Goal: Information Seeking & Learning: Learn about a topic

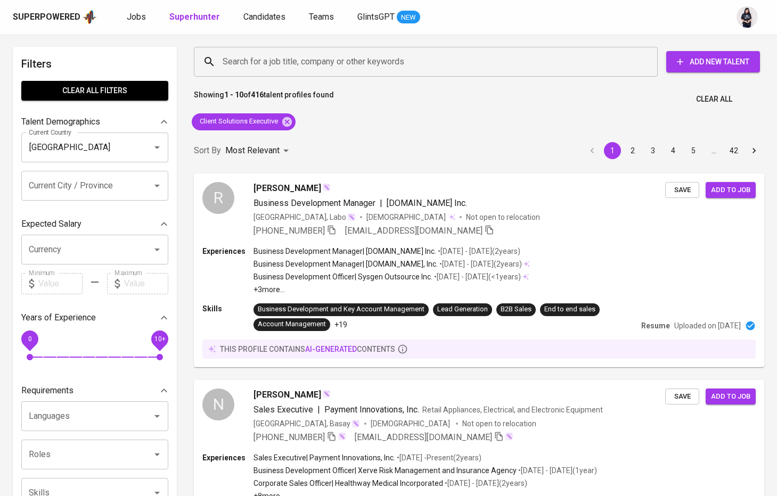
click at [452, 89] on div "Showing 1 - 10 of 416 talent profiles found Clear All" at bounding box center [478, 96] width 583 height 26
click at [373, 214] on div "[GEOGRAPHIC_DATA], Labo [DEMOGRAPHIC_DATA] Not open to relocation" at bounding box center [397, 216] width 288 height 11
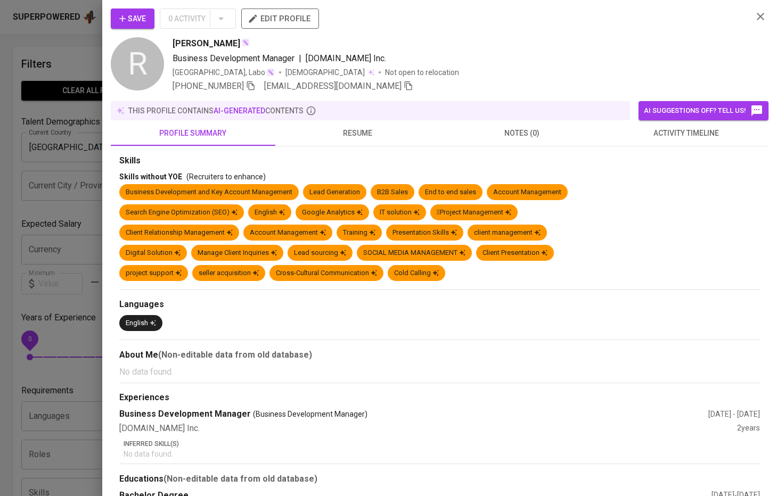
click at [359, 131] on span "resume" at bounding box center [358, 133] width 152 height 13
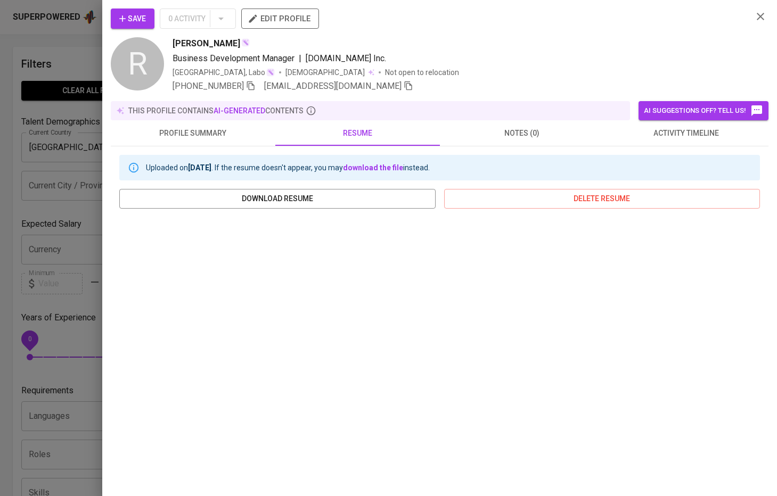
click at [88, 146] on div at bounding box center [388, 248] width 777 height 496
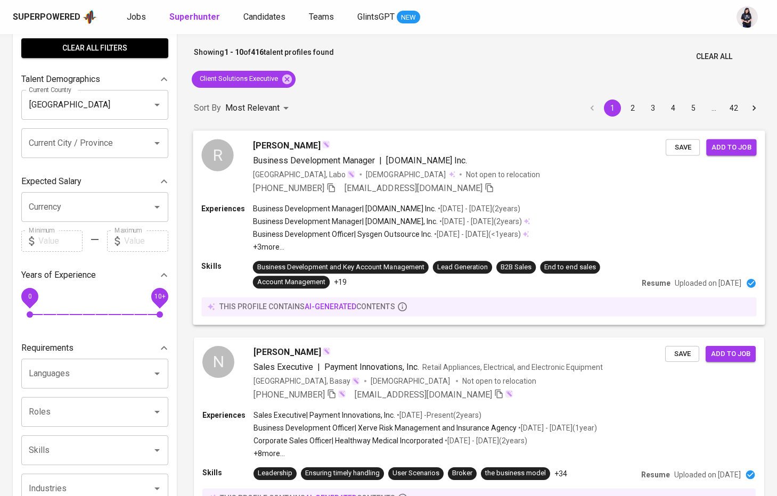
scroll to position [169, 0]
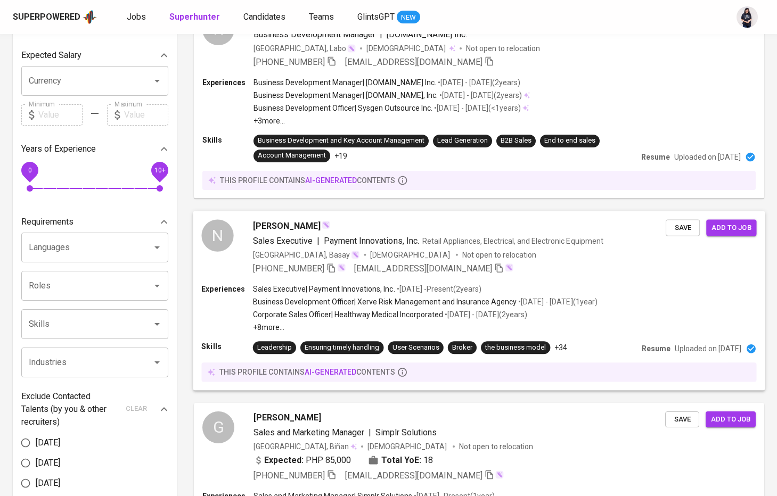
click at [370, 252] on span "[DEMOGRAPHIC_DATA]" at bounding box center [410, 254] width 81 height 11
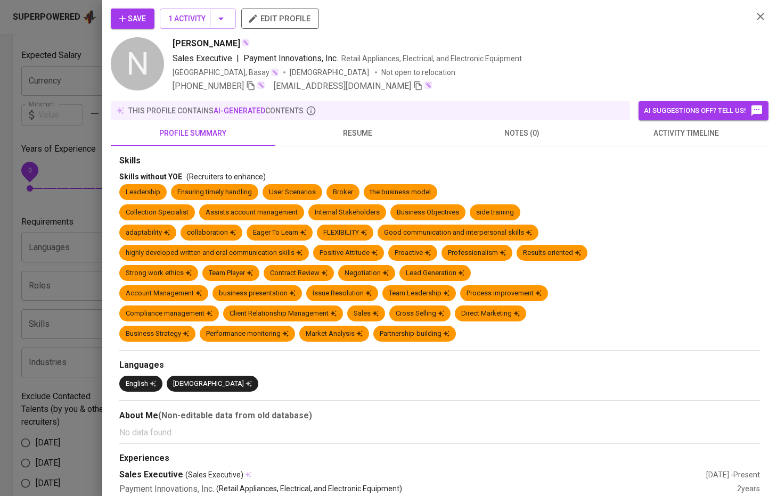
click at [358, 141] on button "resume" at bounding box center [357, 133] width 165 height 26
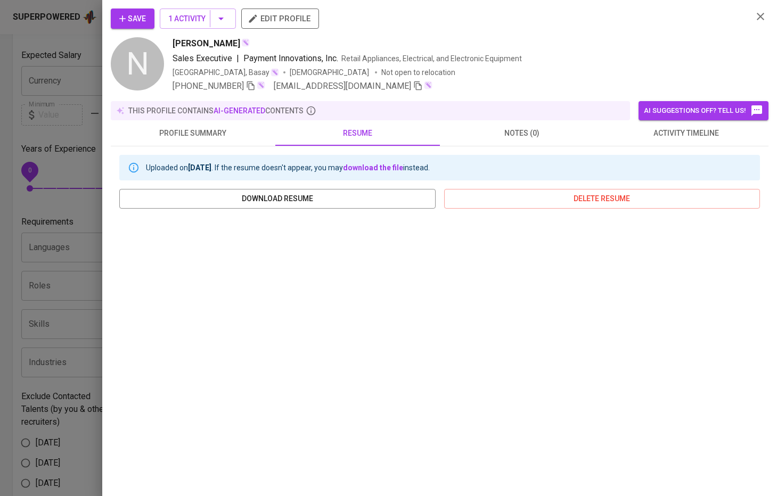
click at [63, 238] on div at bounding box center [388, 248] width 777 height 496
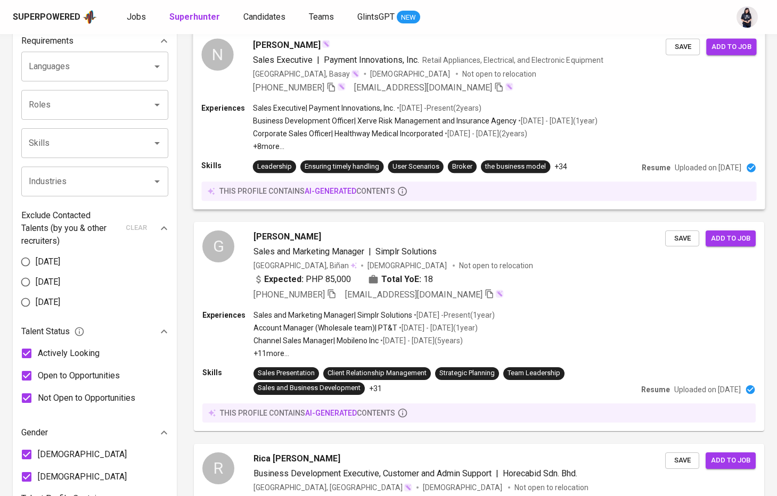
scroll to position [381, 0]
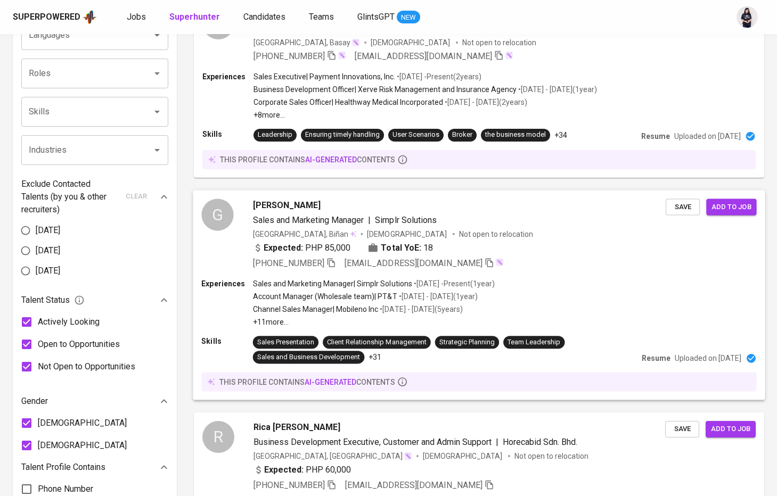
click at [444, 269] on div "G [PERSON_NAME] and Marketing Manager | Simplr Solutions [GEOGRAPHIC_DATA], Biñ…" at bounding box center [479, 234] width 572 height 88
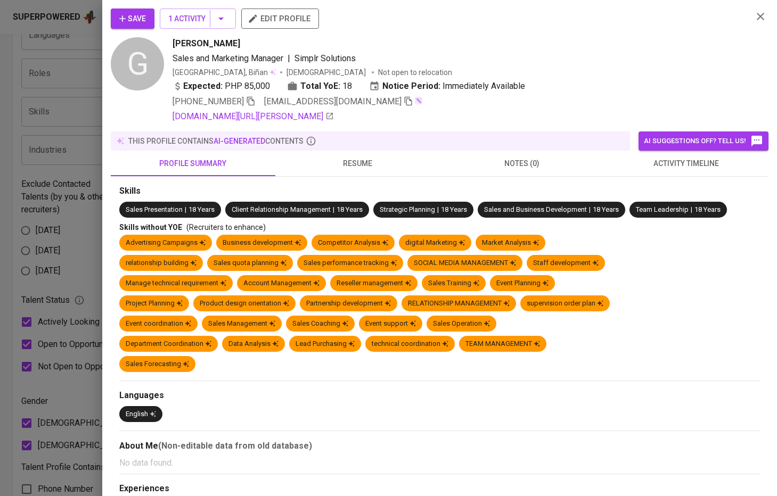
click at [377, 162] on span "resume" at bounding box center [358, 163] width 152 height 13
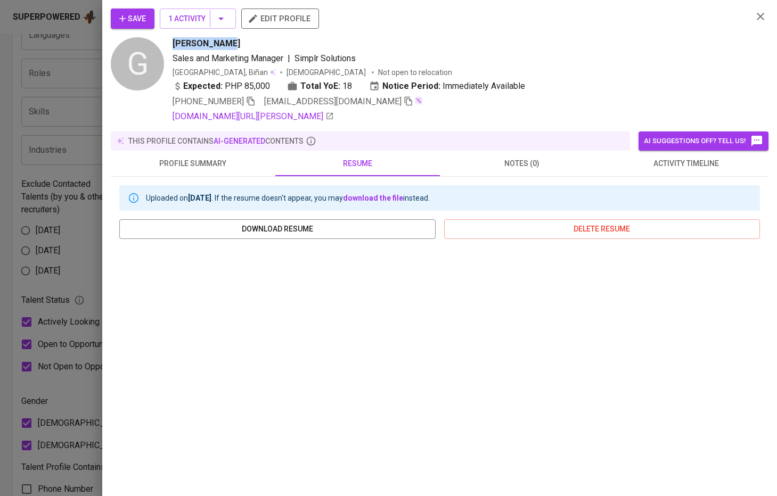
drag, startPoint x: 175, startPoint y: 46, endPoint x: 231, endPoint y: 46, distance: 55.9
click at [231, 46] on div "[PERSON_NAME]" at bounding box center [458, 43] width 571 height 13
copy span "[PERSON_NAME]"
click at [59, 220] on div at bounding box center [388, 248] width 777 height 496
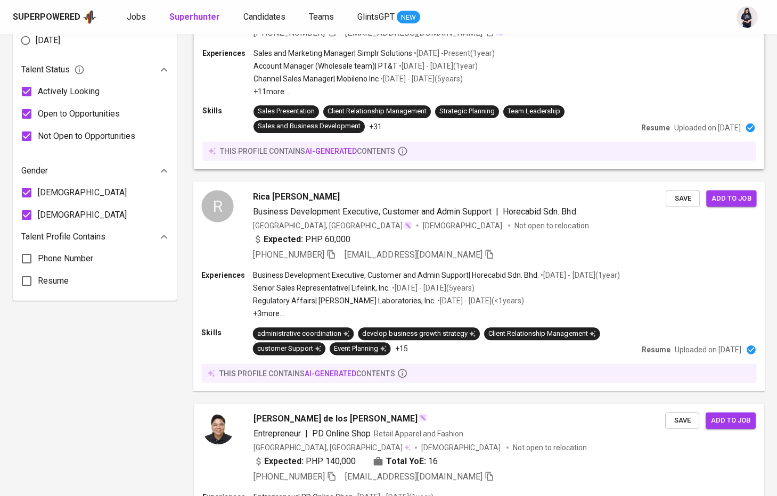
scroll to position [700, 0]
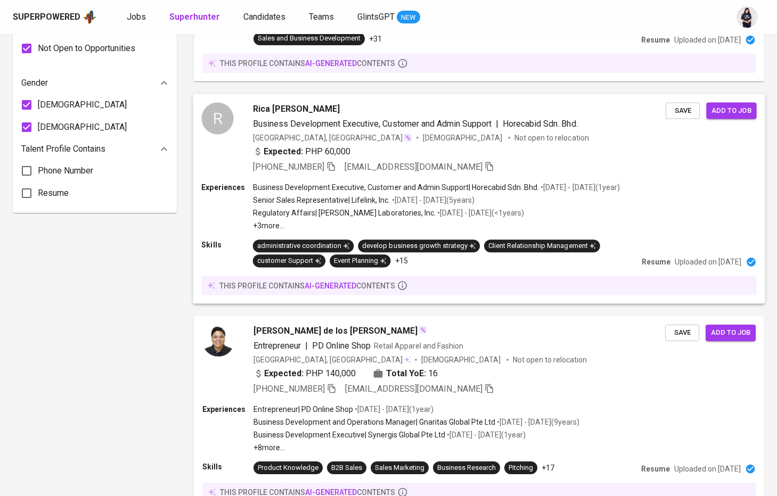
click at [348, 148] on div "Expected: PHP 60,000" at bounding box center [302, 151] width 98 height 13
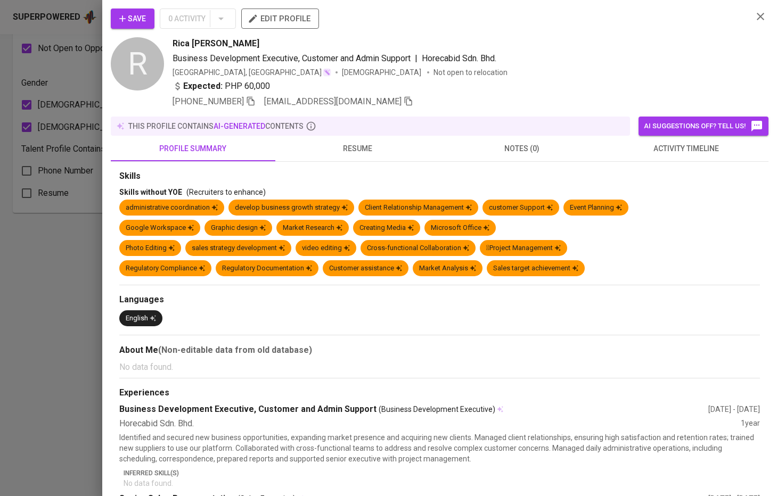
click at [359, 149] on span "resume" at bounding box center [358, 148] width 152 height 13
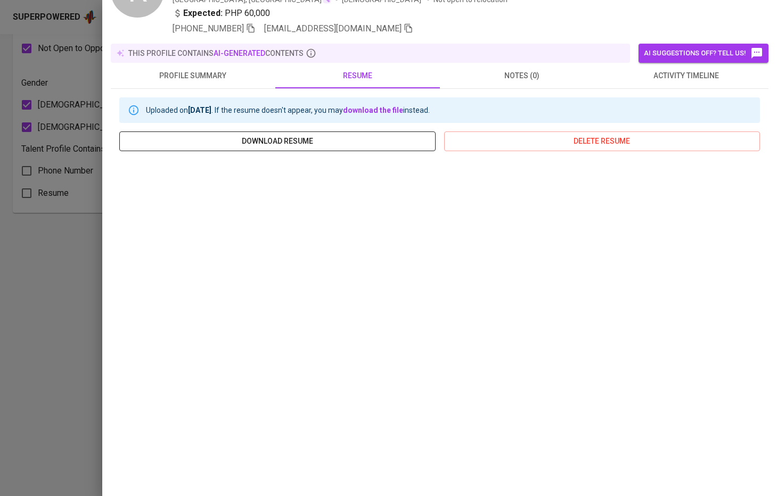
scroll to position [72, 0]
